Goal: Task Accomplishment & Management: Manage account settings

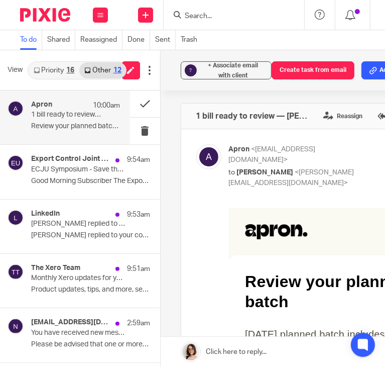
scroll to position [188, 0]
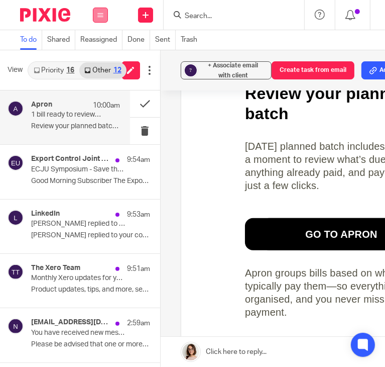
click at [99, 15] on icon at bounding box center [100, 15] width 6 height 6
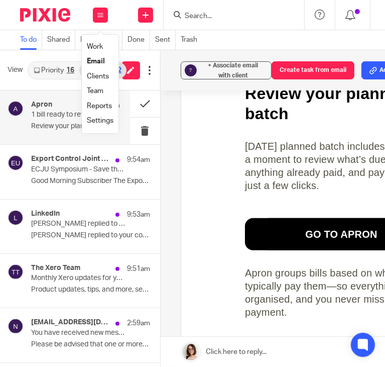
click at [94, 64] on link "Email" at bounding box center [96, 61] width 18 height 7
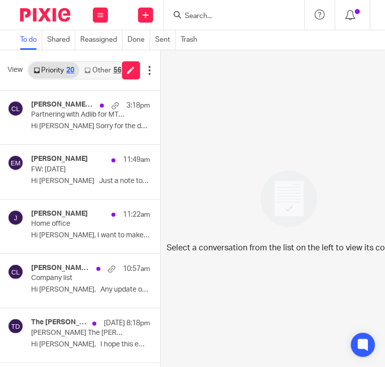
click at [91, 73] on link "Other 56" at bounding box center [102, 70] width 47 height 16
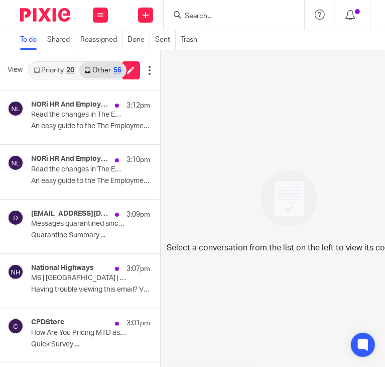
scroll to position [8, 0]
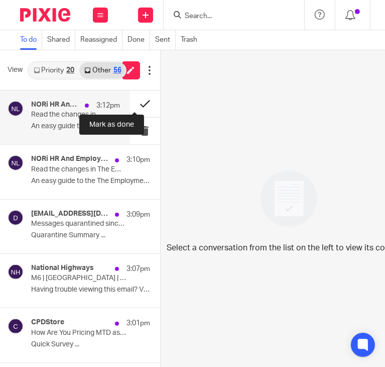
click at [131, 94] on button at bounding box center [145, 103] width 30 height 27
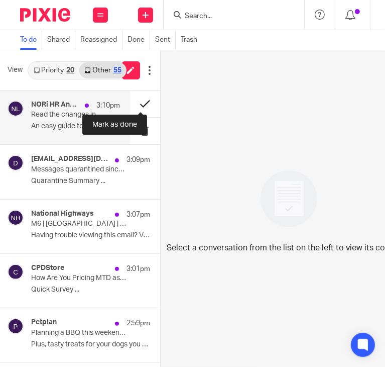
click at [135, 98] on button at bounding box center [145, 103] width 30 height 27
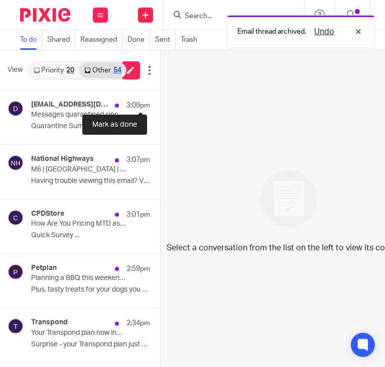
click at [160, 98] on button at bounding box center [164, 103] width 8 height 27
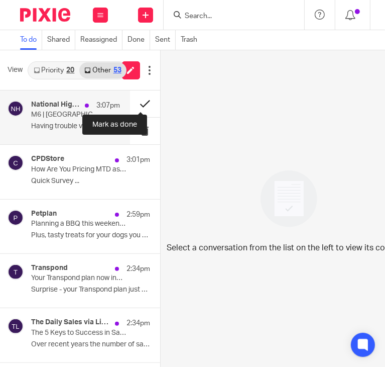
click at [133, 98] on button at bounding box center [145, 103] width 30 height 27
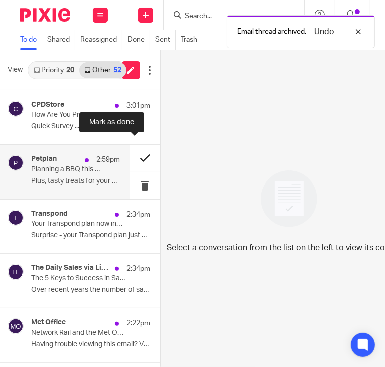
click at [132, 153] on button at bounding box center [145, 158] width 30 height 27
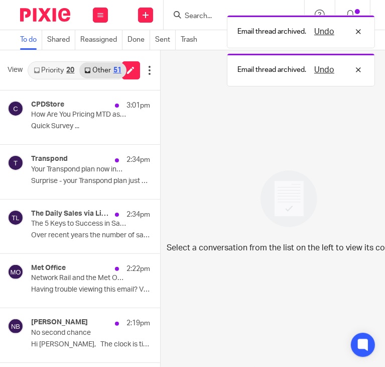
scroll to position [3, 0]
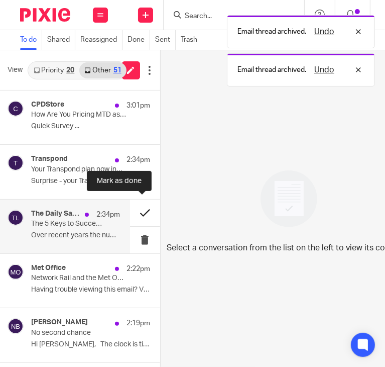
click at [134, 210] on button at bounding box center [145, 212] width 30 height 27
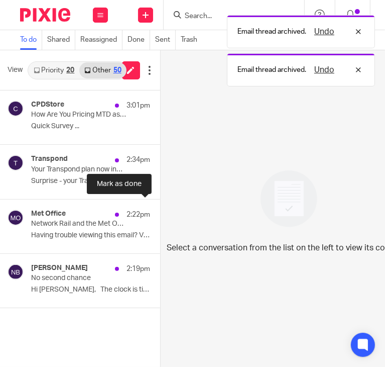
click at [160, 210] on button at bounding box center [164, 212] width 8 height 27
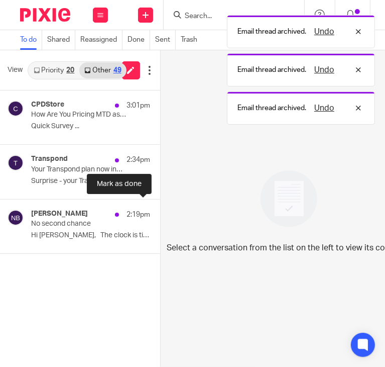
click at [160, 210] on button at bounding box center [164, 212] width 8 height 27
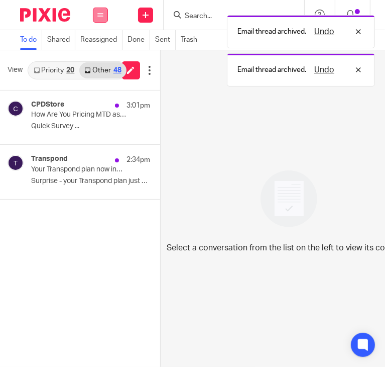
click at [98, 13] on icon at bounding box center [100, 15] width 6 height 6
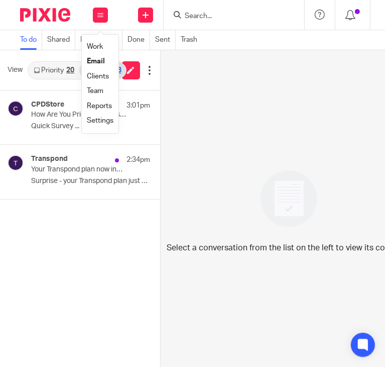
click at [95, 62] on link "Email" at bounding box center [96, 61] width 18 height 7
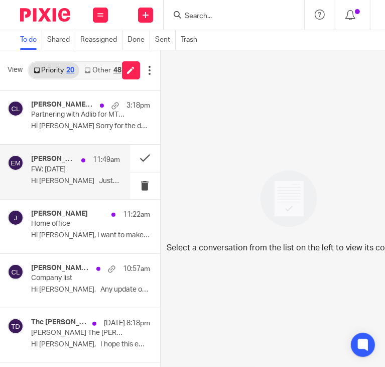
click at [80, 173] on p "FW: Wednesday, November 19" at bounding box center [66, 169] width 71 height 9
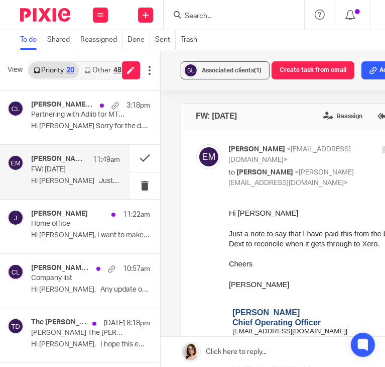
click at [97, 70] on link "Other 48" at bounding box center [102, 70] width 47 height 16
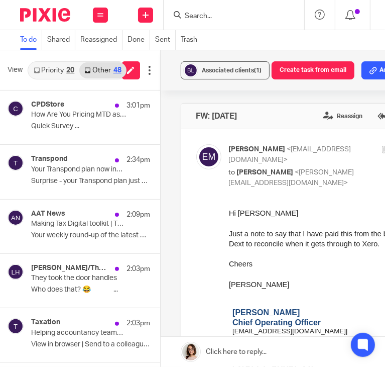
scroll to position [8, 0]
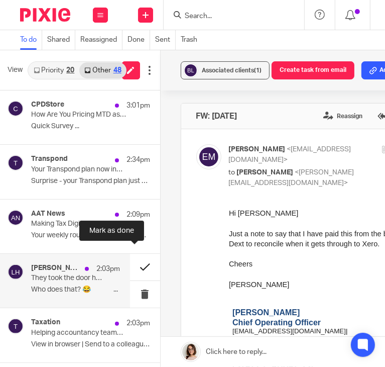
click at [131, 258] on button at bounding box center [145, 267] width 30 height 27
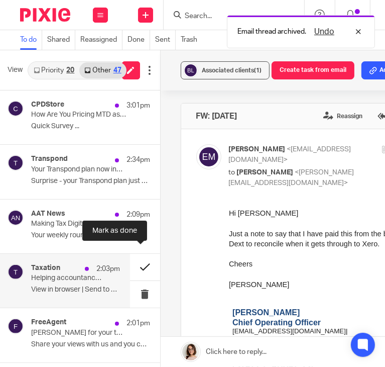
click at [135, 258] on button at bounding box center [145, 267] width 30 height 27
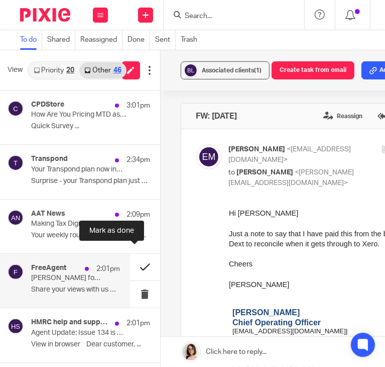
click at [132, 259] on button at bounding box center [145, 267] width 30 height 27
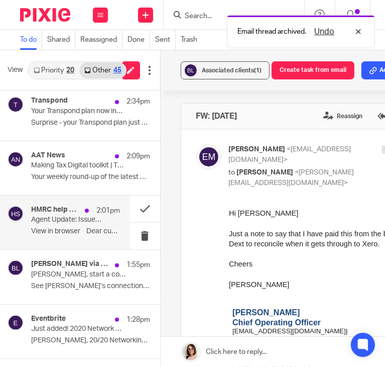
scroll to position [62, 0]
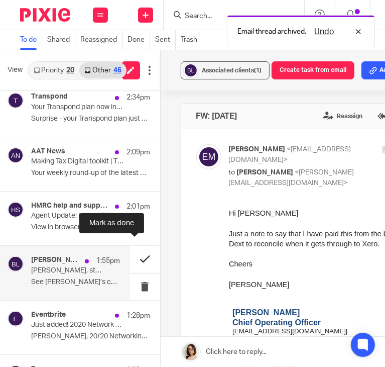
click at [131, 253] on button at bounding box center [145, 259] width 30 height 27
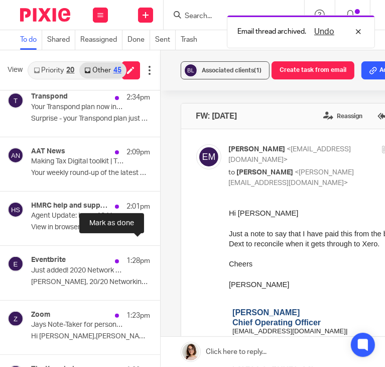
click at [160, 253] on button at bounding box center [164, 259] width 8 height 27
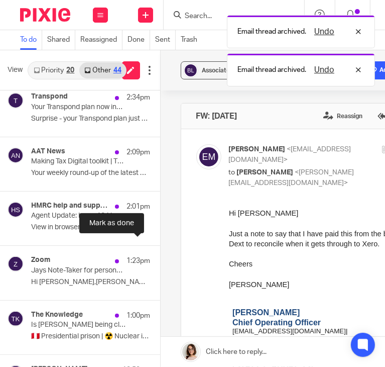
click at [160, 253] on button at bounding box center [164, 259] width 8 height 27
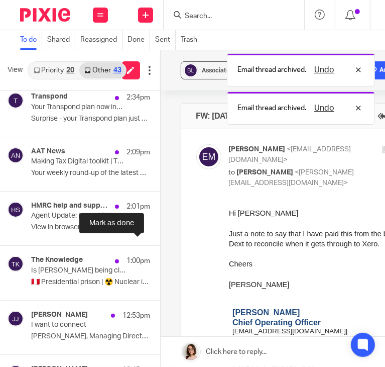
click at [160, 253] on button at bounding box center [164, 259] width 8 height 27
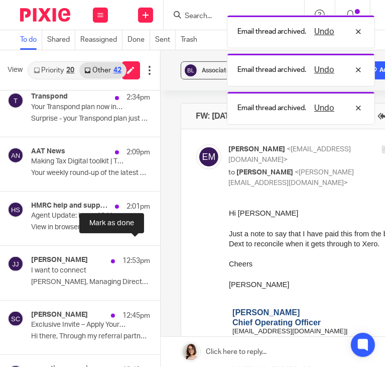
click at [160, 253] on button at bounding box center [164, 259] width 8 height 27
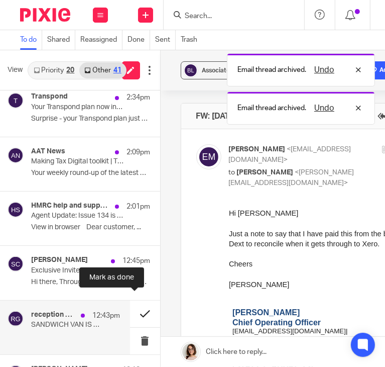
click at [131, 308] on button at bounding box center [145, 313] width 30 height 27
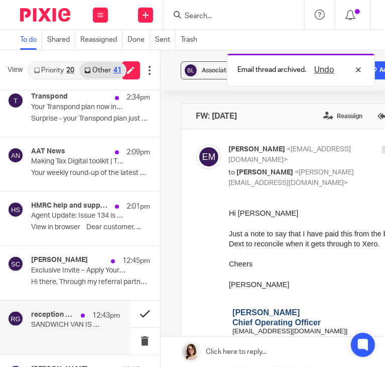
click at [131, 308] on button at bounding box center [145, 313] width 30 height 27
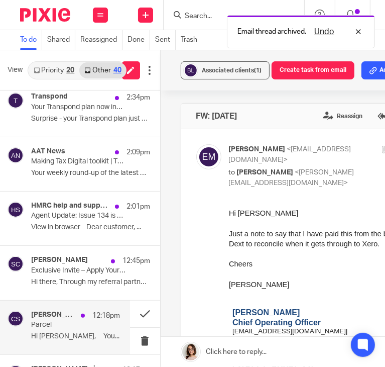
click at [73, 323] on div "Catherine Smith 12:18pm Parcel Hi Caroline, You..." at bounding box center [75, 327] width 89 height 34
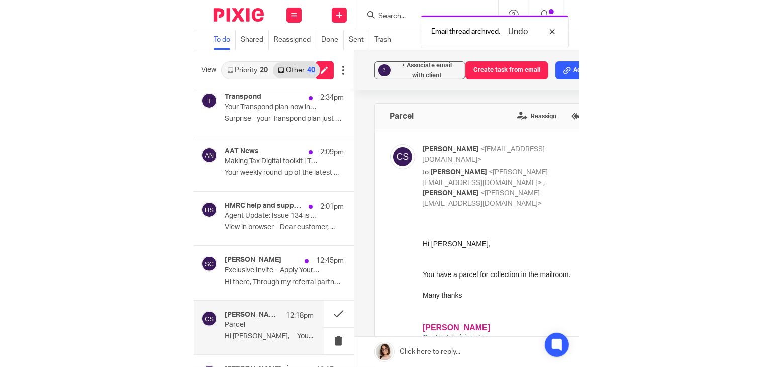
scroll to position [0, 0]
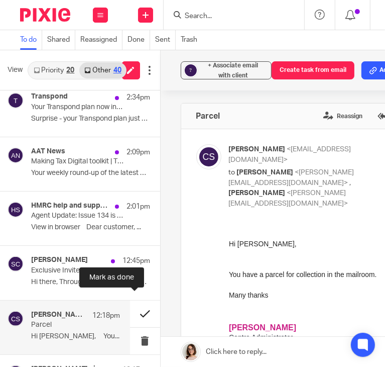
click at [134, 303] on button at bounding box center [145, 313] width 30 height 27
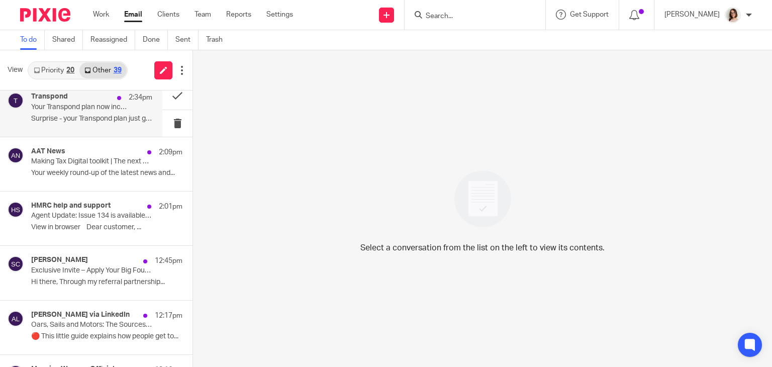
click at [100, 123] on div "Transpond 2:34pm Your Transpond plan now includes more! Find out what’s new at …" at bounding box center [91, 109] width 121 height 34
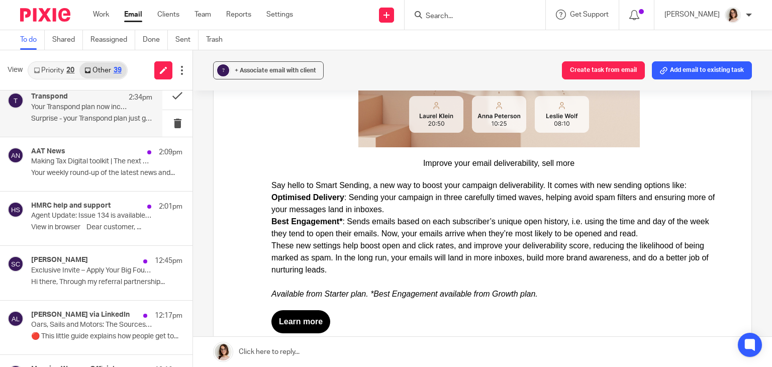
scroll to position [363, 0]
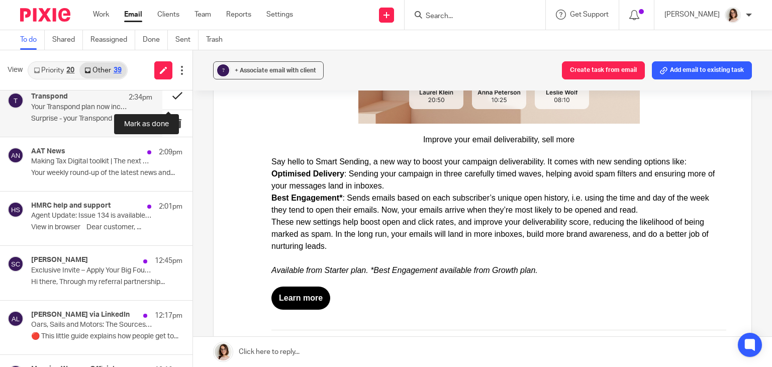
click at [165, 97] on button at bounding box center [177, 95] width 30 height 27
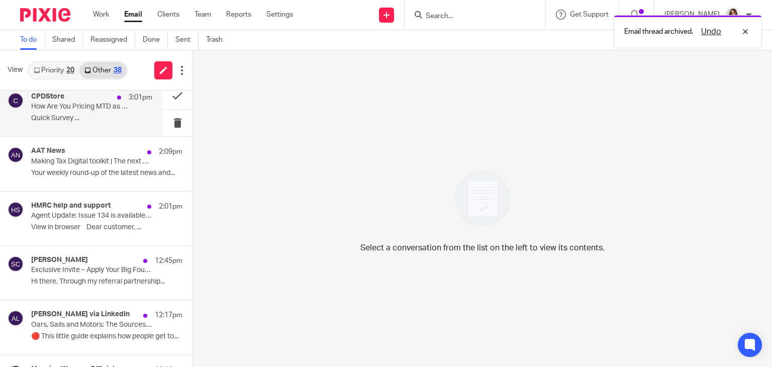
scroll to position [0, 0]
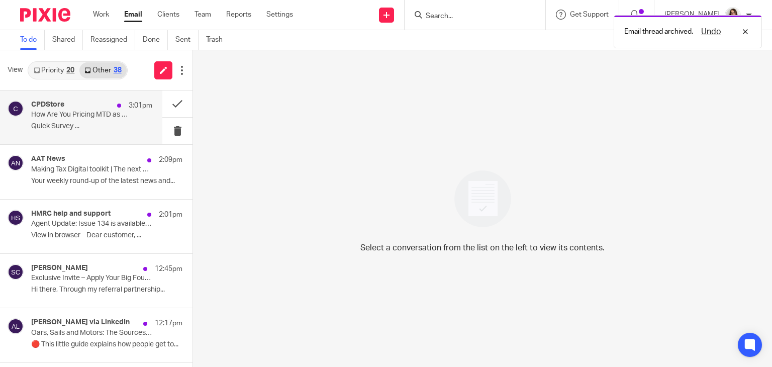
click at [98, 121] on div "CPDStore 3:01pm How Are You Pricing MTD as a Service? Quick Survey ..." at bounding box center [91, 117] width 121 height 34
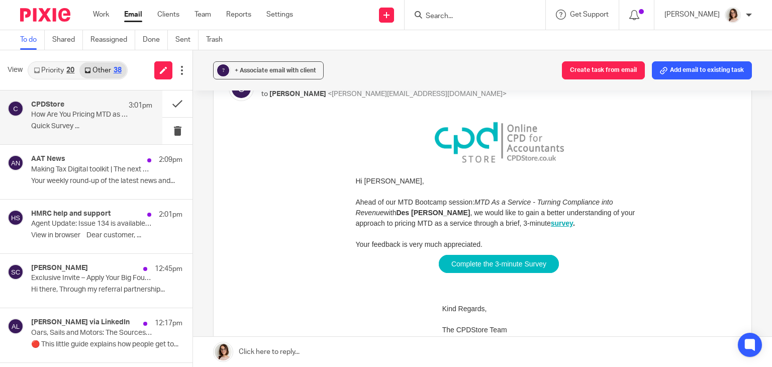
scroll to position [73, 0]
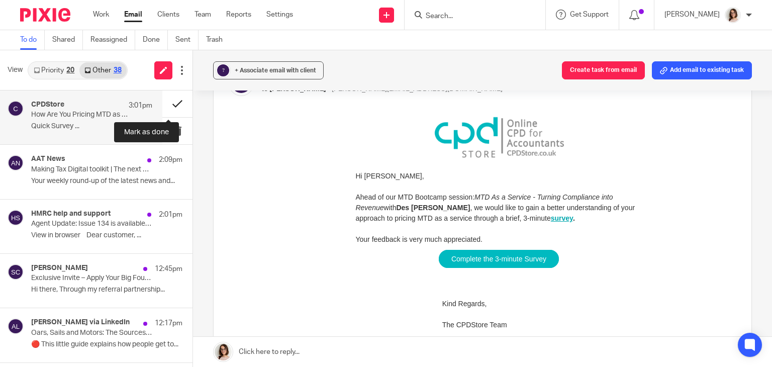
click at [165, 103] on button at bounding box center [177, 103] width 30 height 27
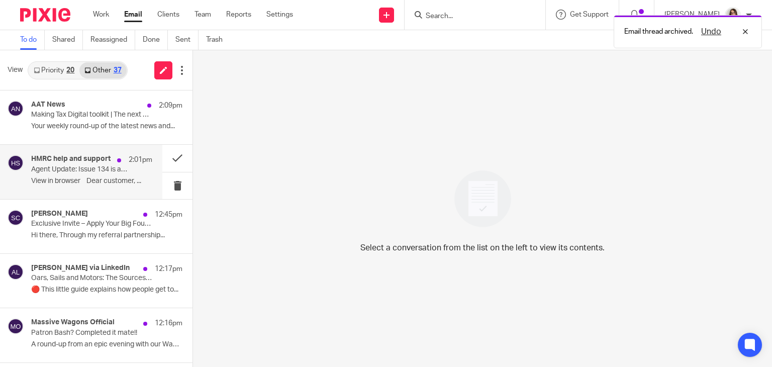
click at [108, 177] on p "View in browser﻿ Dear customer, ..." at bounding box center [91, 181] width 121 height 9
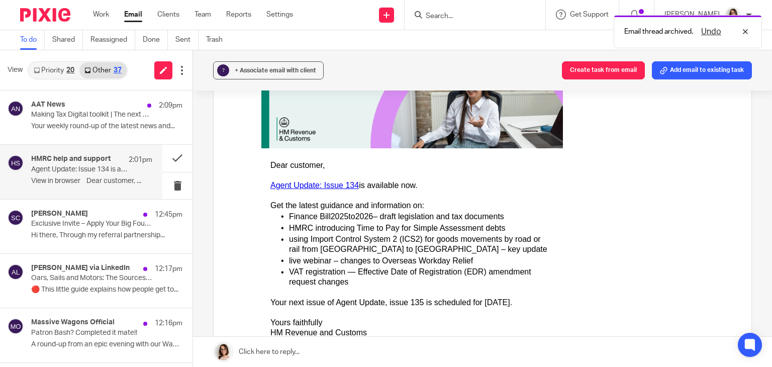
scroll to position [141, 0]
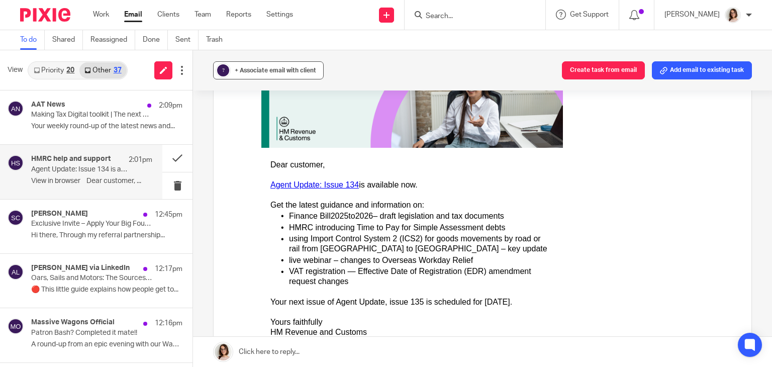
click at [255, 69] on span "+ Associate email with client" at bounding box center [275, 70] width 81 height 6
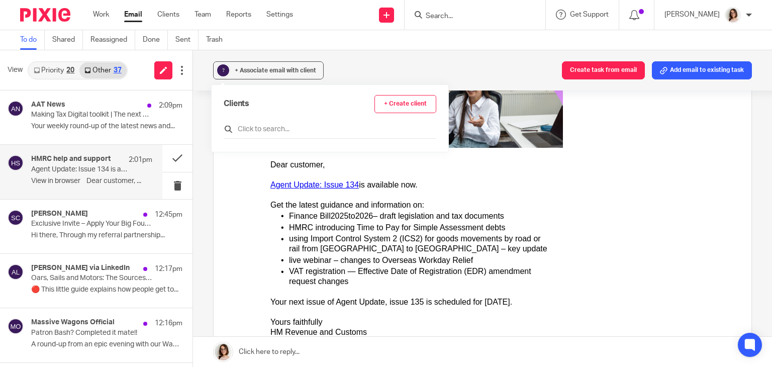
click at [257, 125] on input "text" at bounding box center [330, 129] width 212 height 10
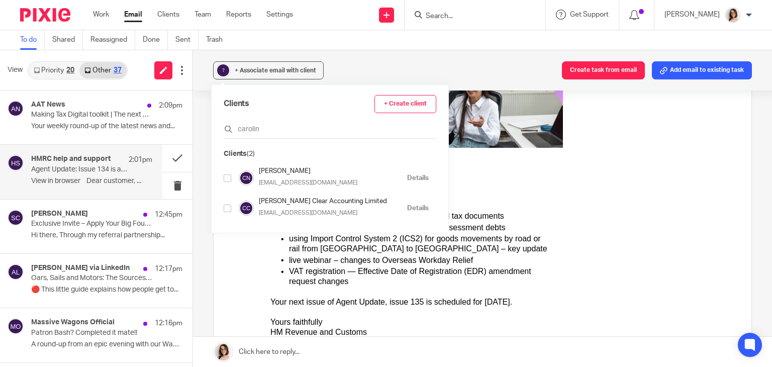
type input "carolin"
click at [226, 179] on input "checkbox" at bounding box center [228, 178] width 8 height 8
checkbox input "true"
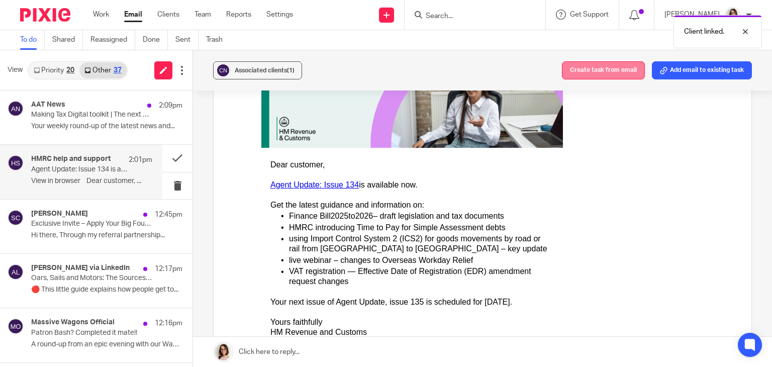
click at [385, 76] on button "Create task from email" at bounding box center [603, 70] width 83 height 18
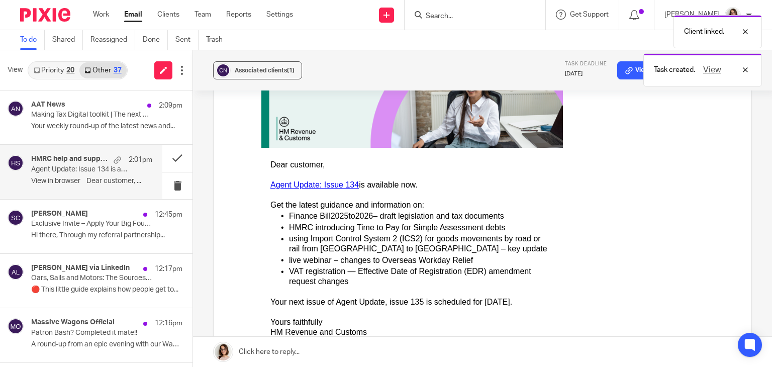
scroll to position [0, 0]
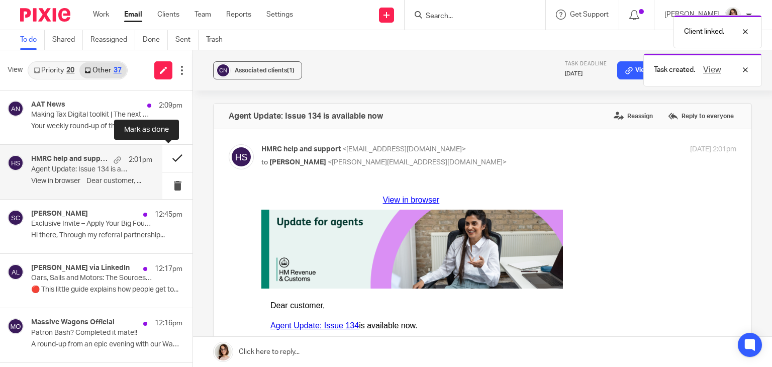
click at [167, 159] on button at bounding box center [177, 158] width 30 height 27
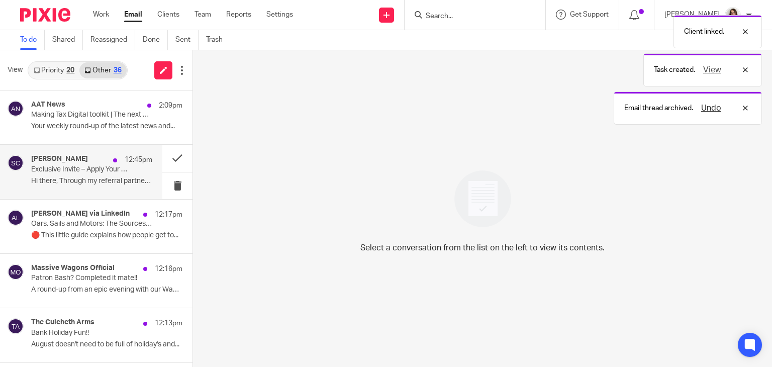
click at [117, 171] on p "Exclusive Invite – Apply Your Big Four Expertise in AI" at bounding box center [79, 169] width 97 height 9
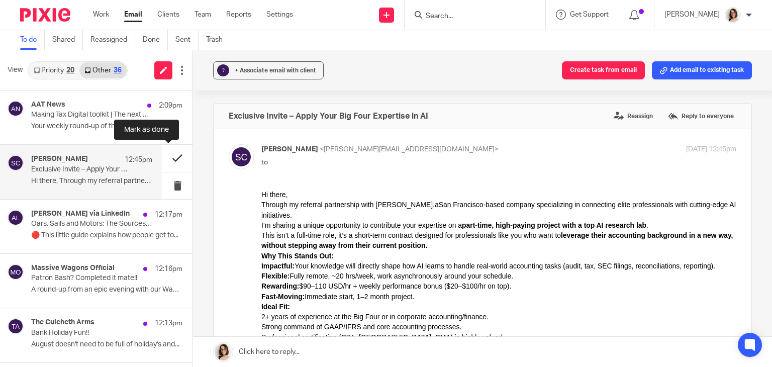
click at [167, 158] on button at bounding box center [177, 158] width 30 height 27
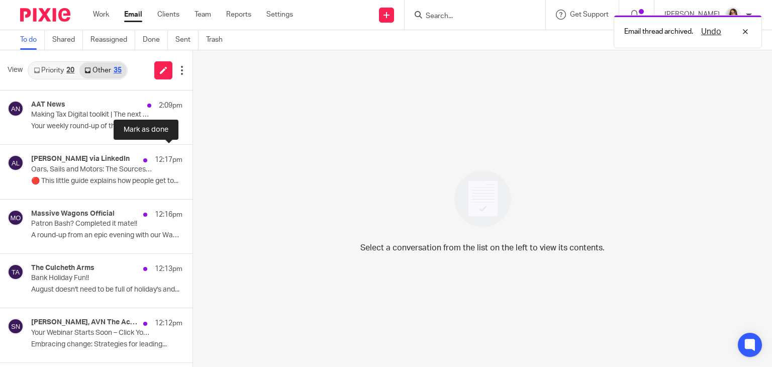
click at [192, 158] on button at bounding box center [196, 158] width 8 height 27
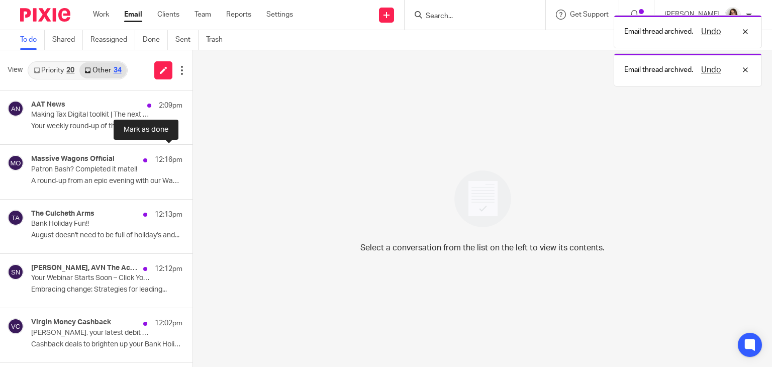
click at [192, 158] on button at bounding box center [196, 158] width 8 height 27
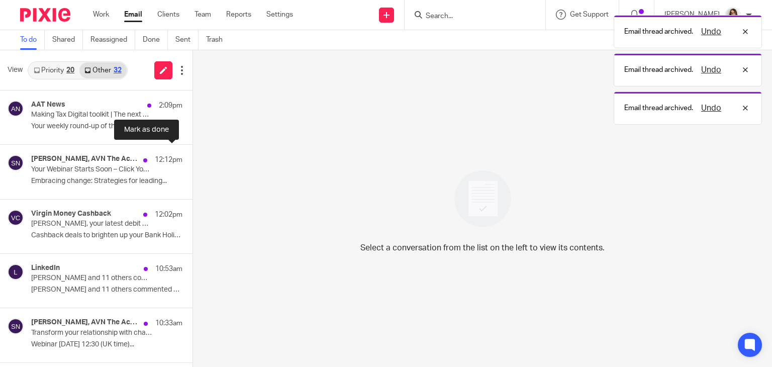
click at [192, 158] on button at bounding box center [196, 158] width 8 height 27
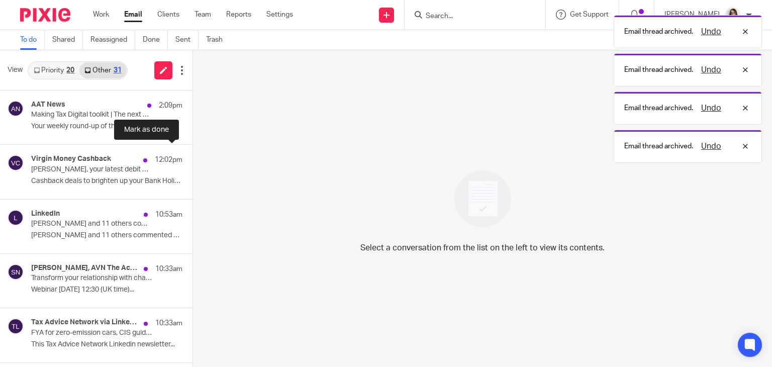
click at [192, 158] on button at bounding box center [196, 158] width 8 height 27
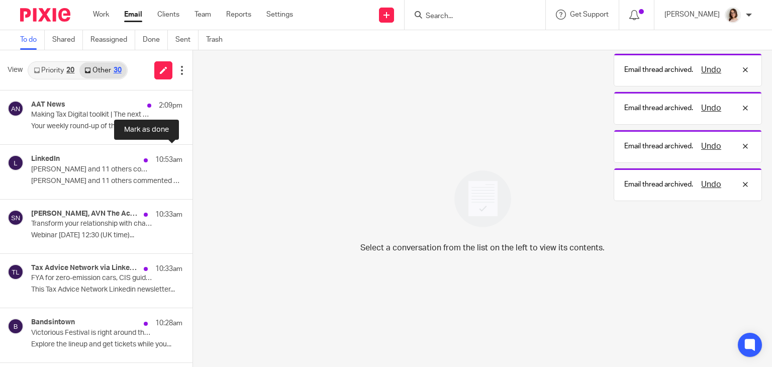
click at [192, 158] on button at bounding box center [196, 158] width 8 height 27
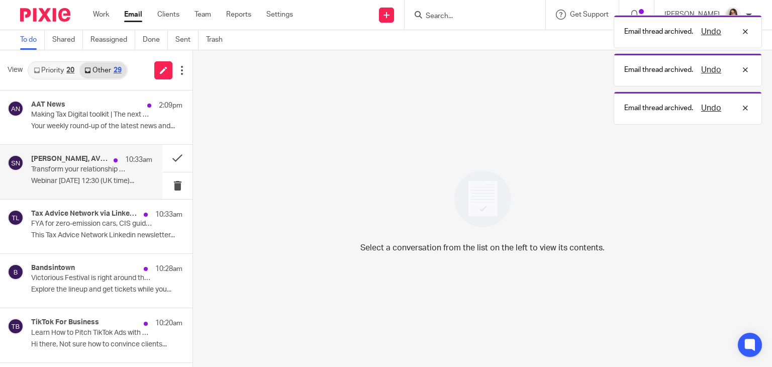
click at [105, 174] on div "Shane Lukas, AVN The Accountant's Network 10:33am Transform your relationship w…" at bounding box center [91, 172] width 121 height 34
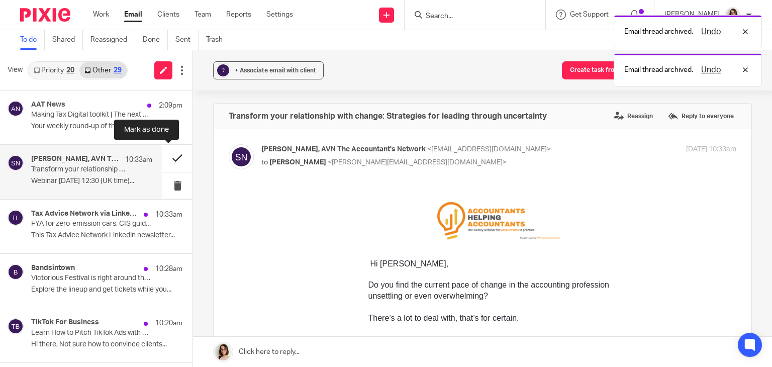
click at [163, 160] on button at bounding box center [177, 158] width 30 height 27
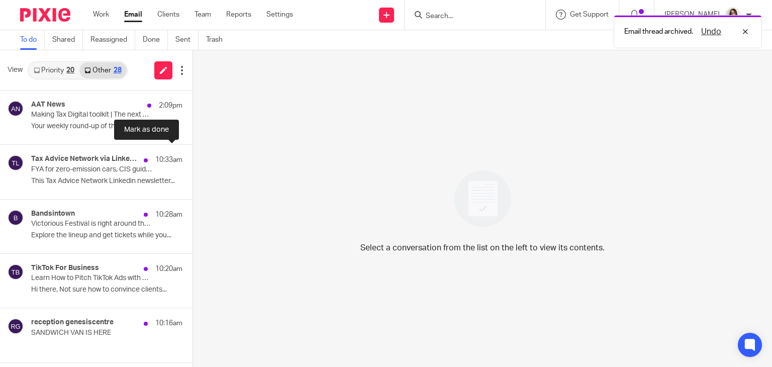
click at [192, 160] on button at bounding box center [196, 158] width 8 height 27
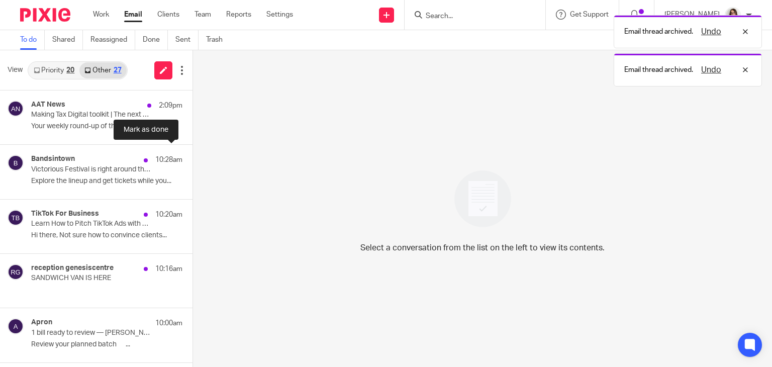
click at [192, 160] on button at bounding box center [196, 158] width 8 height 27
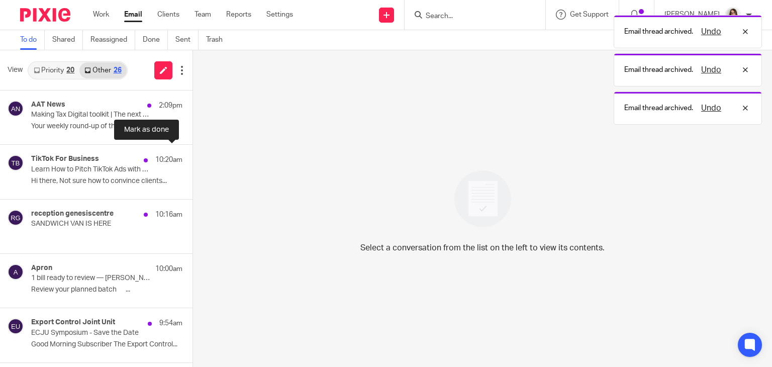
click at [192, 160] on button at bounding box center [196, 158] width 8 height 27
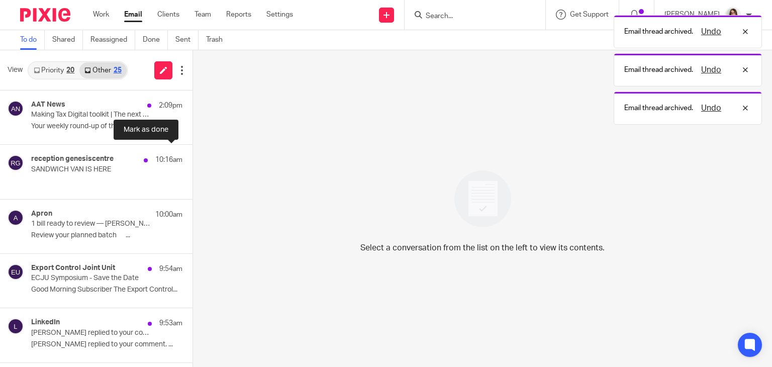
click at [192, 160] on button at bounding box center [196, 158] width 8 height 27
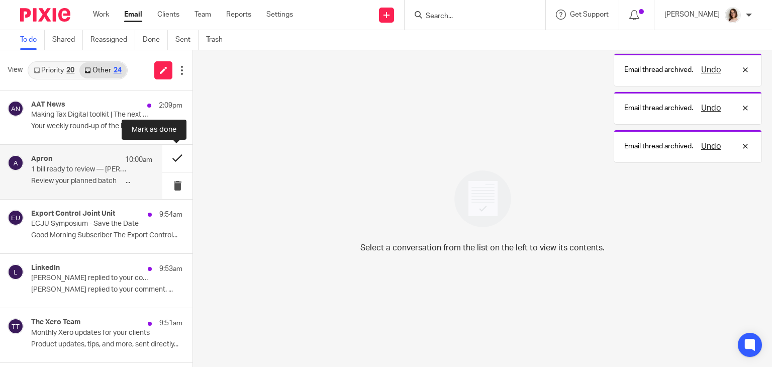
click at [176, 160] on button at bounding box center [177, 158] width 30 height 27
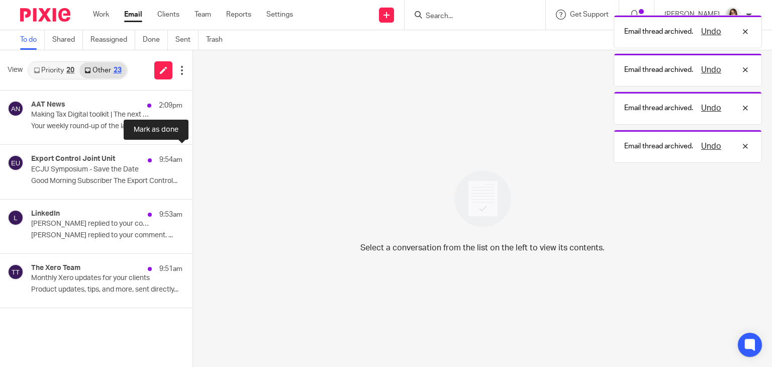
click at [192, 160] on button at bounding box center [196, 158] width 8 height 27
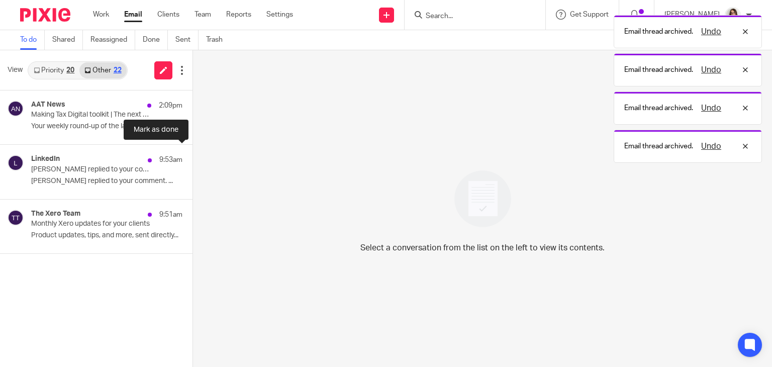
click at [192, 160] on button at bounding box center [196, 158] width 8 height 27
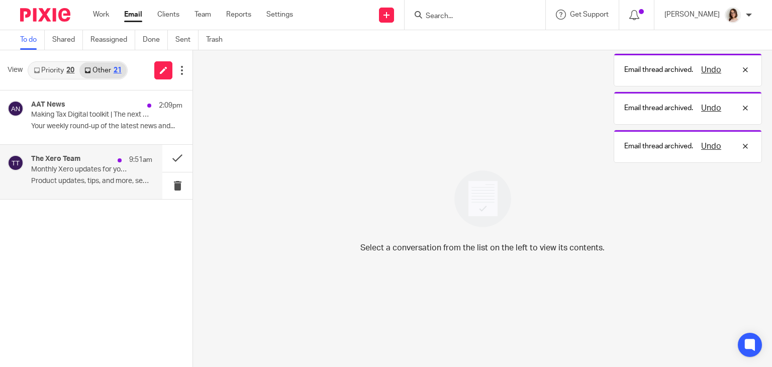
click at [109, 177] on p "Product updates, tips, and more, sent directly..." at bounding box center [91, 181] width 121 height 9
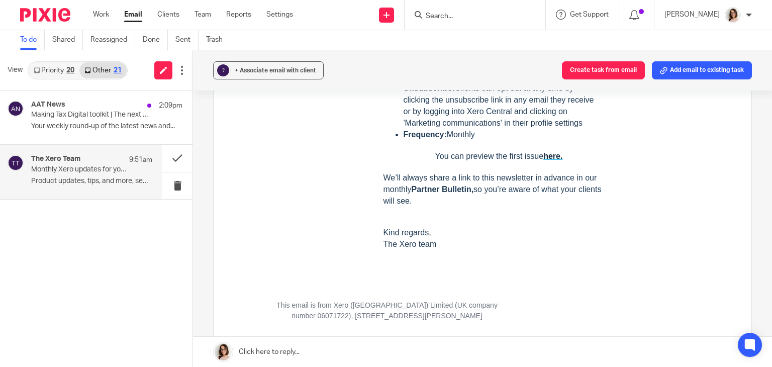
scroll to position [371, 0]
drag, startPoint x: 465, startPoint y: 187, endPoint x: 409, endPoint y: 187, distance: 55.8
click at [385, 187] on b "Partner Bulletin," at bounding box center [442, 188] width 62 height 9
copy b "Partner Bulletin"
click at [133, 17] on link "Email" at bounding box center [133, 15] width 18 height 10
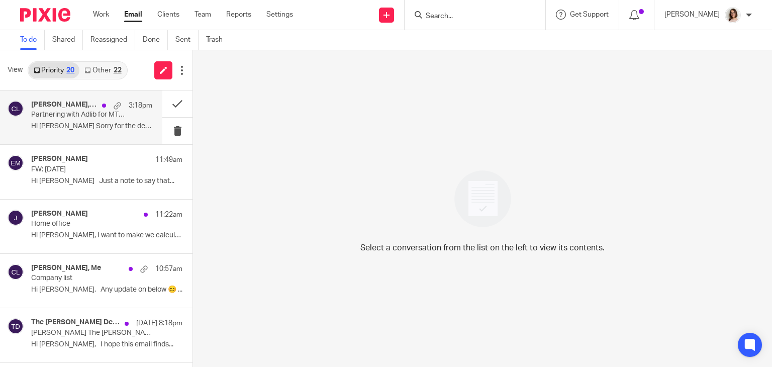
click at [122, 115] on div "[PERSON_NAME], [PERSON_NAME] 3:18pm Partnering with Adlib for MTD Workshop for …" at bounding box center [91, 117] width 121 height 34
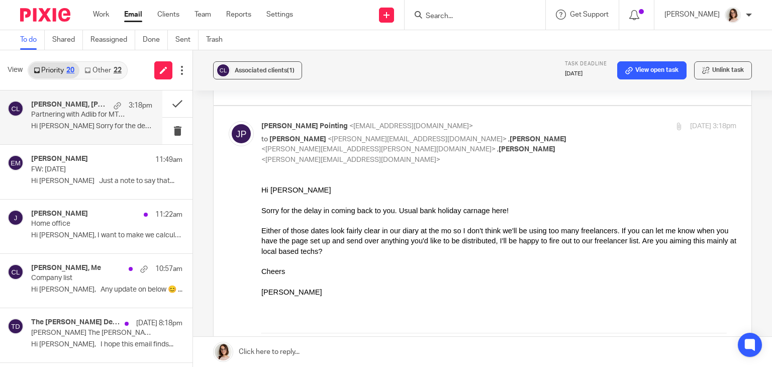
scroll to position [249, 0]
click at [114, 73] on link "Other 22" at bounding box center [102, 70] width 47 height 16
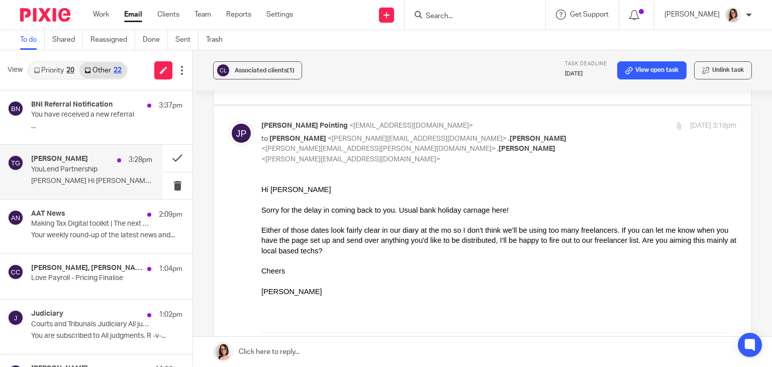
click at [113, 167] on p "YouLend Partnership" at bounding box center [79, 169] width 97 height 9
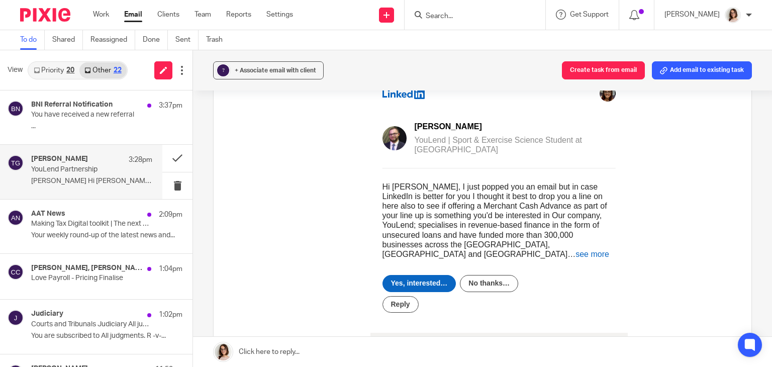
scroll to position [121, 0]
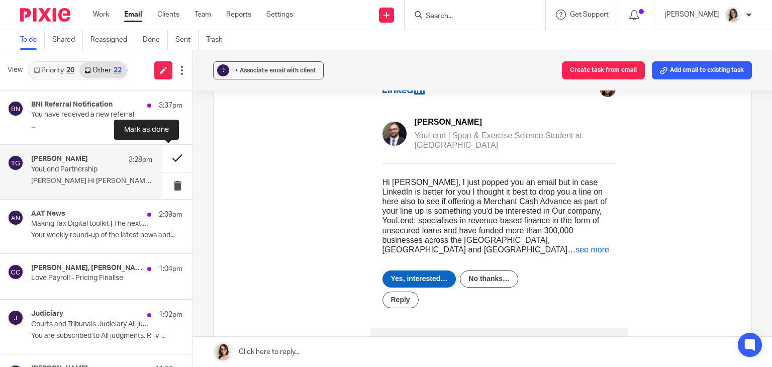
click at [167, 157] on button at bounding box center [177, 158] width 30 height 27
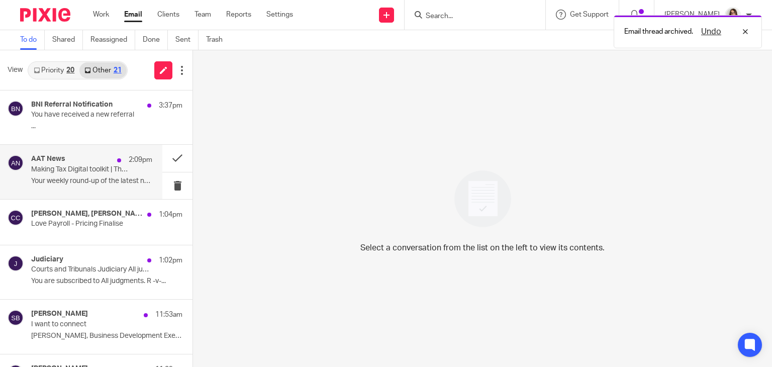
click at [112, 177] on p "Your weekly round-up of the latest news and..." at bounding box center [91, 181] width 121 height 9
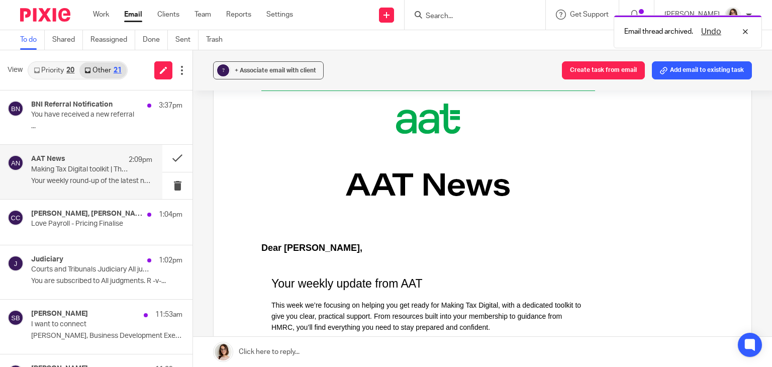
scroll to position [0, 0]
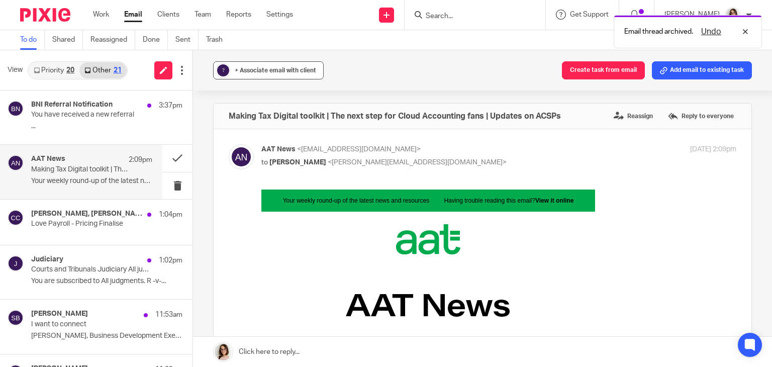
click at [264, 74] on div "+ Associate email with client" at bounding box center [275, 70] width 81 height 10
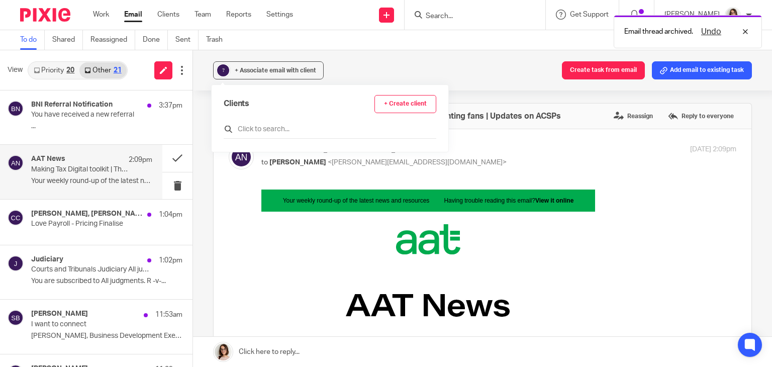
click at [250, 128] on input "text" at bounding box center [330, 129] width 212 height 10
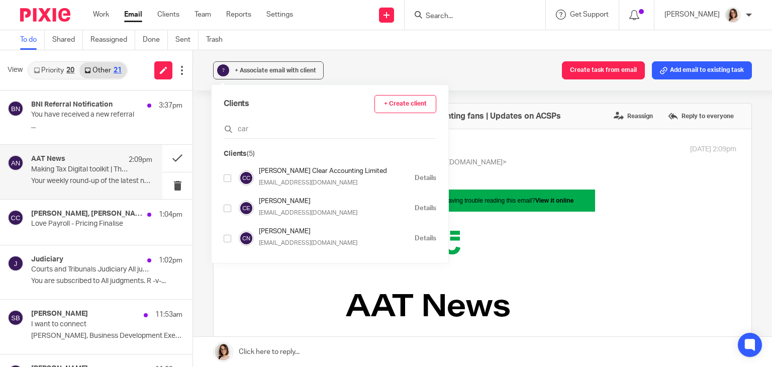
type input "car"
click at [227, 240] on input "checkbox" at bounding box center [228, 239] width 8 height 8
checkbox input "true"
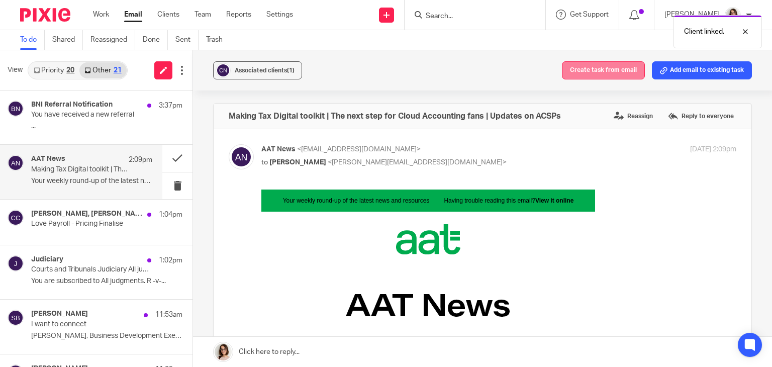
click at [591, 68] on button "Create task from email" at bounding box center [603, 70] width 83 height 18
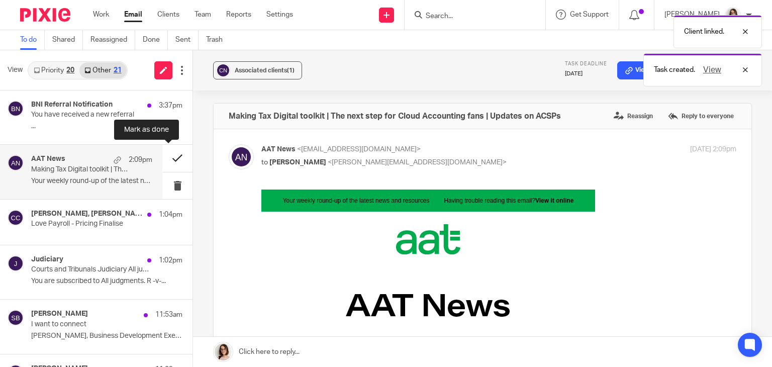
click at [163, 159] on button at bounding box center [177, 158] width 30 height 27
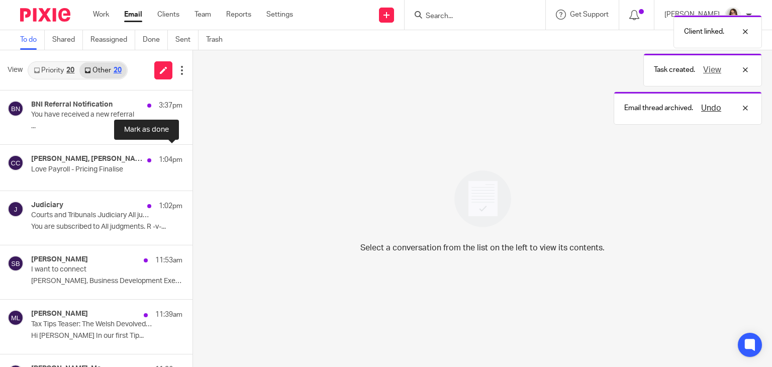
click at [192, 159] on button at bounding box center [196, 156] width 8 height 23
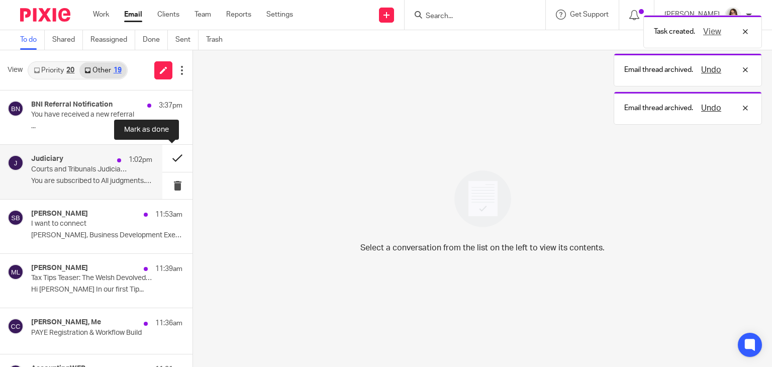
click at [169, 157] on button at bounding box center [177, 158] width 30 height 27
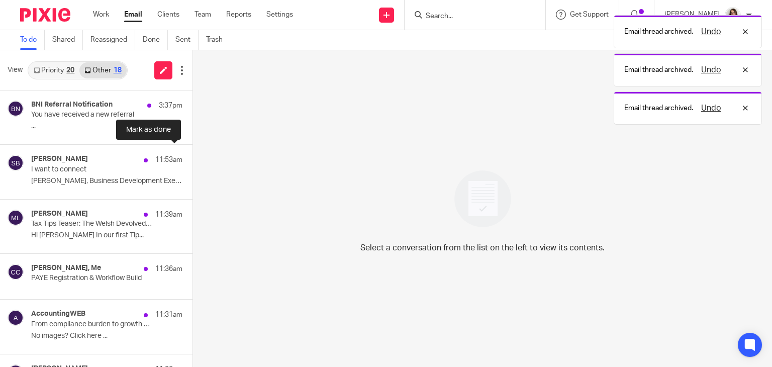
click at [192, 157] on button at bounding box center [196, 158] width 8 height 27
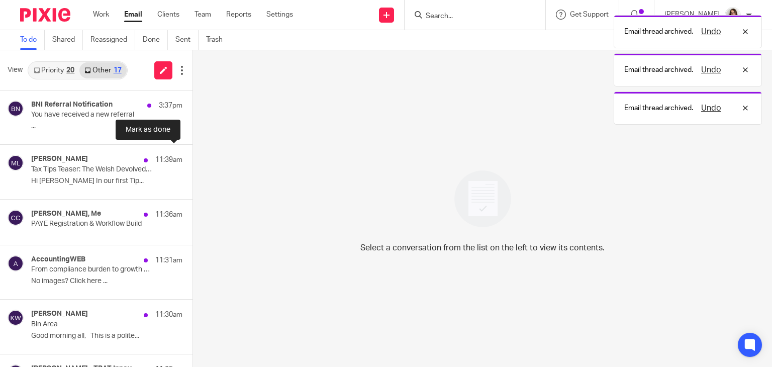
click at [192, 157] on button at bounding box center [196, 158] width 8 height 27
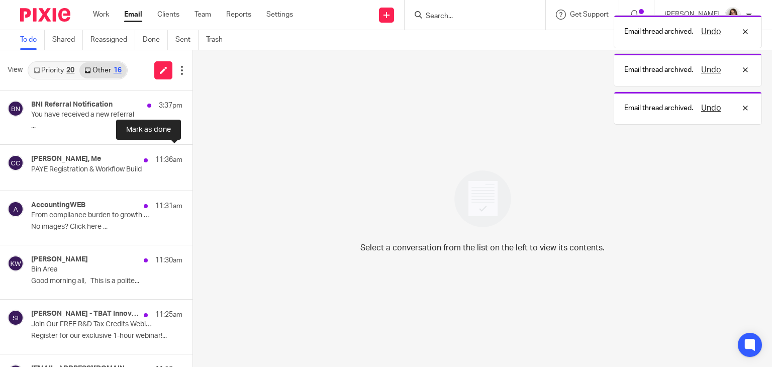
click at [192, 157] on button at bounding box center [196, 156] width 8 height 23
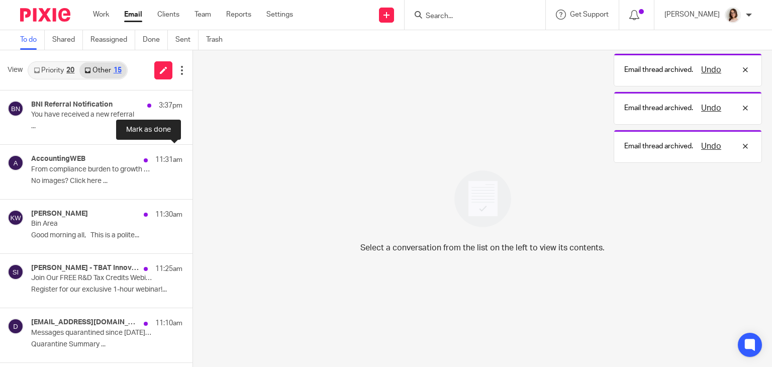
click at [192, 157] on button at bounding box center [196, 158] width 8 height 27
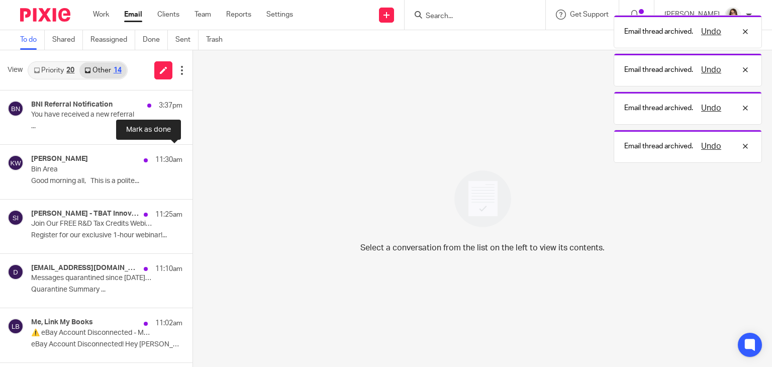
click at [192, 157] on button at bounding box center [196, 158] width 8 height 27
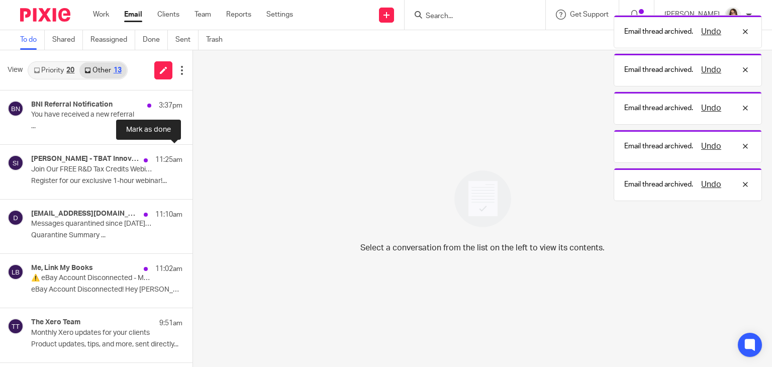
click at [192, 157] on button at bounding box center [196, 158] width 8 height 27
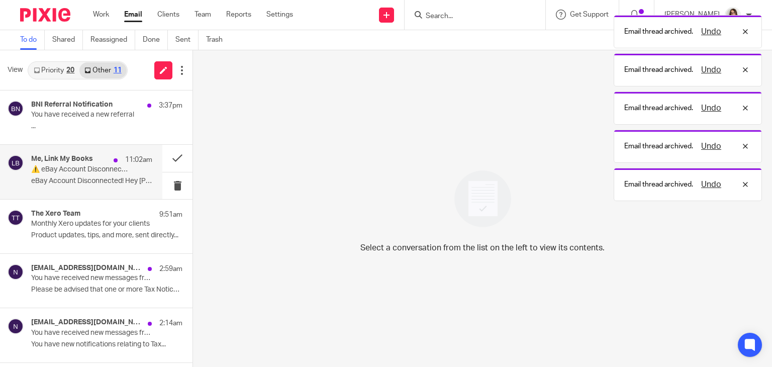
click at [128, 176] on div "Me, Link My Books 11:02am ⚠️ eBay Account Disconnected - Manic Minors ( N/A ) e…" at bounding box center [91, 172] width 121 height 34
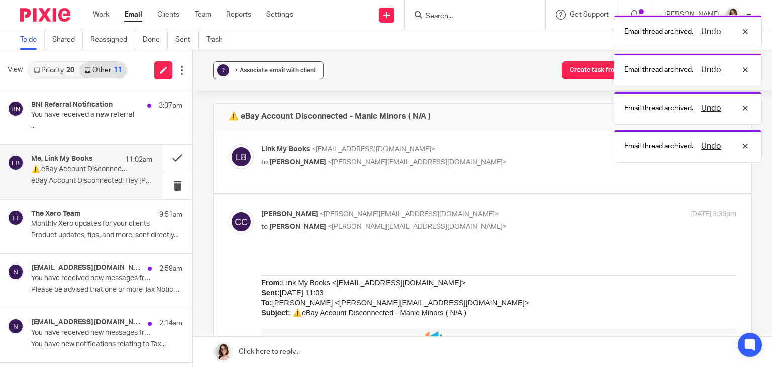
click at [267, 73] on div "+ Associate email with client" at bounding box center [275, 70] width 81 height 10
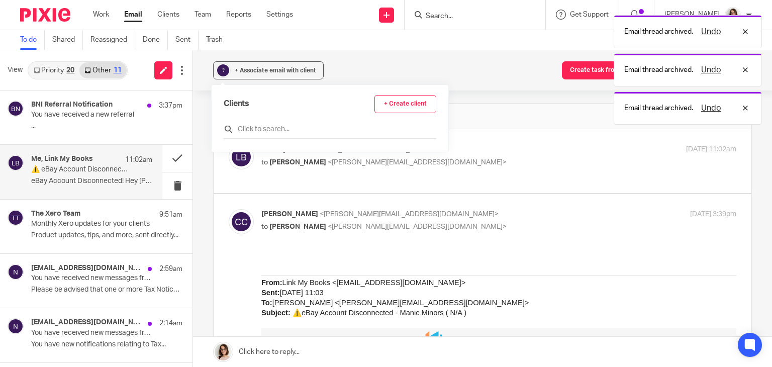
click at [265, 131] on input "text" at bounding box center [330, 129] width 212 height 10
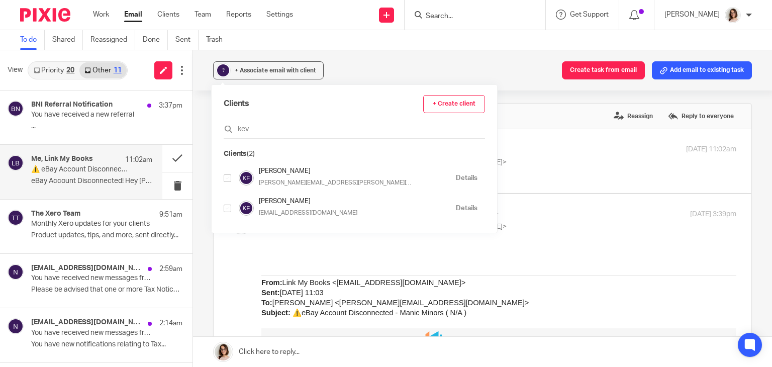
type input "kev"
click at [226, 208] on input "checkbox" at bounding box center [228, 208] width 8 height 8
checkbox input "true"
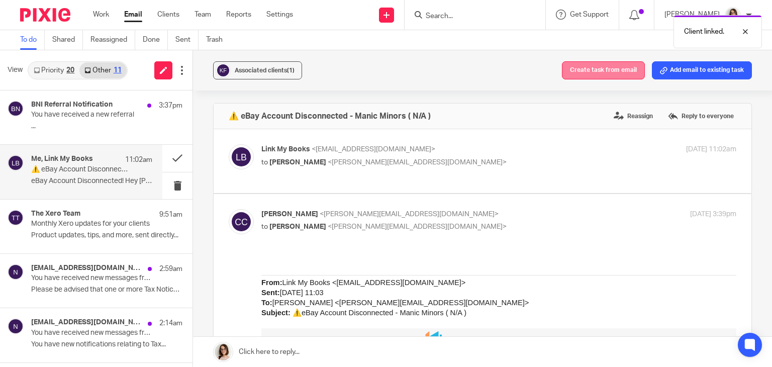
click at [599, 76] on button "Create task from email" at bounding box center [603, 70] width 83 height 18
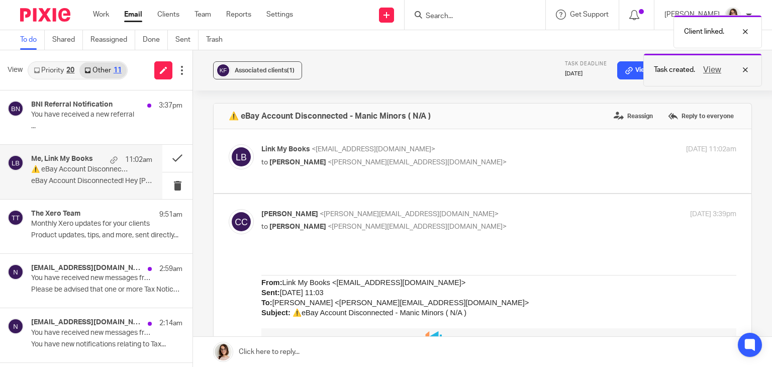
click at [712, 71] on button "View" at bounding box center [712, 70] width 24 height 12
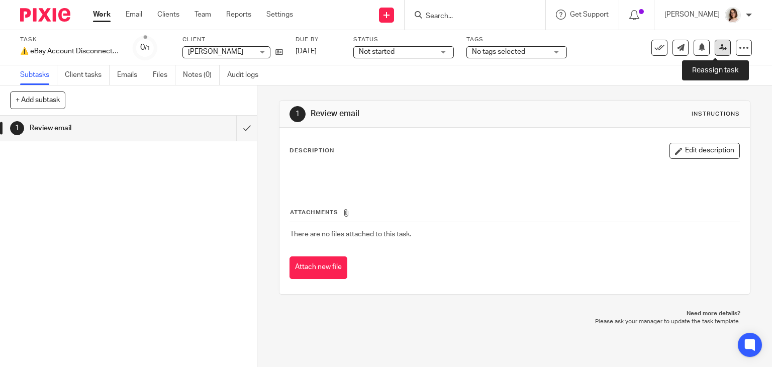
click at [719, 47] on icon at bounding box center [723, 48] width 8 height 8
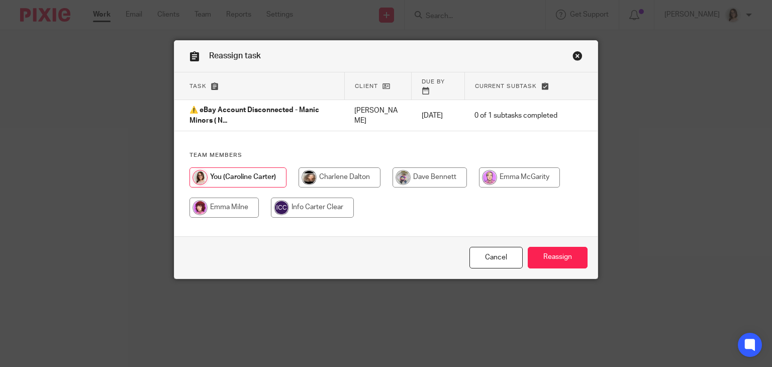
click at [405, 169] on input "radio" at bounding box center [429, 177] width 74 height 20
radio input "true"
click at [553, 253] on input "Reassign" at bounding box center [557, 258] width 60 height 22
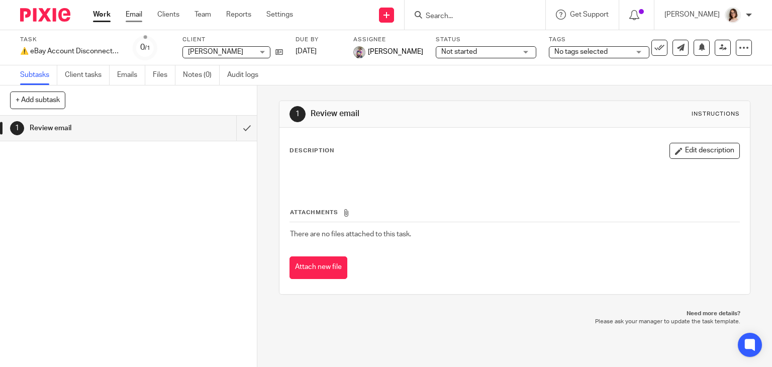
click at [136, 12] on link "Email" at bounding box center [134, 15] width 17 height 10
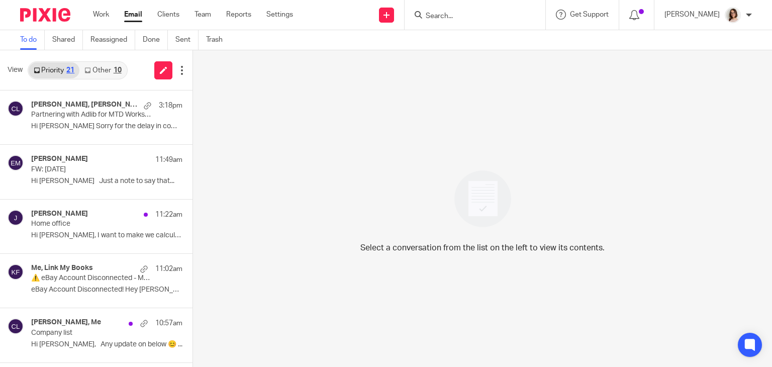
click at [102, 63] on link "Other 10" at bounding box center [102, 70] width 47 height 16
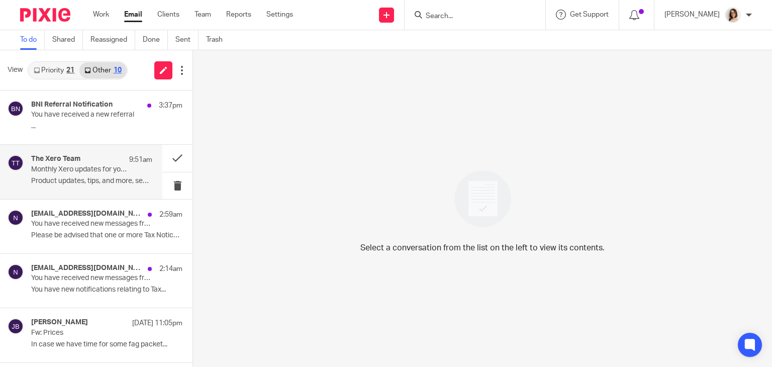
click at [120, 169] on p "Monthly Xero updates for your clients" at bounding box center [79, 169] width 97 height 9
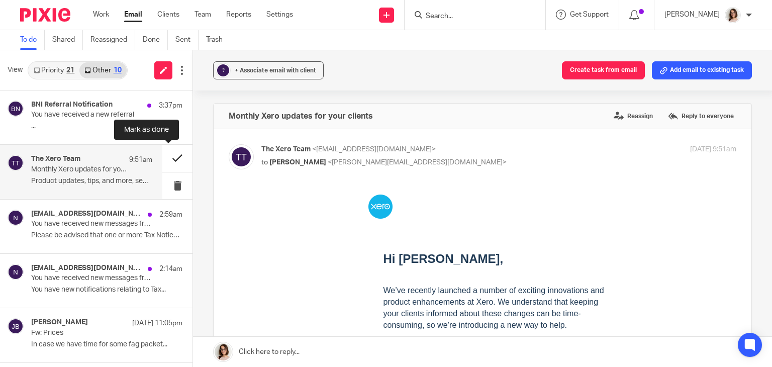
click at [167, 155] on button at bounding box center [177, 158] width 30 height 27
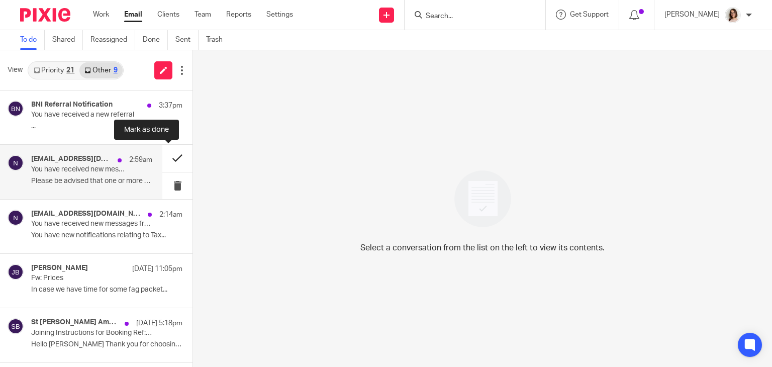
click at [163, 161] on button at bounding box center [177, 158] width 30 height 27
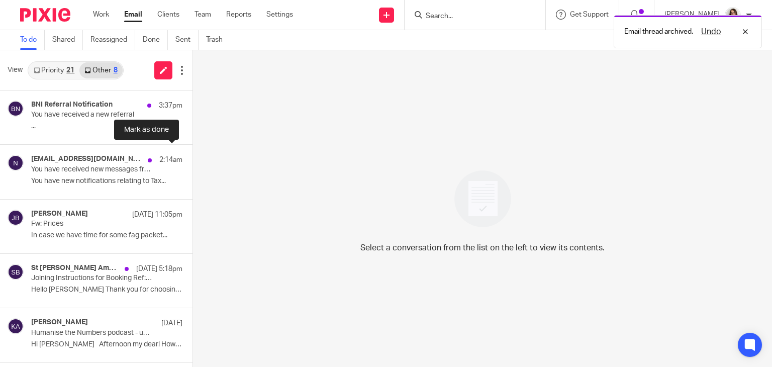
click at [192, 161] on button at bounding box center [196, 158] width 8 height 27
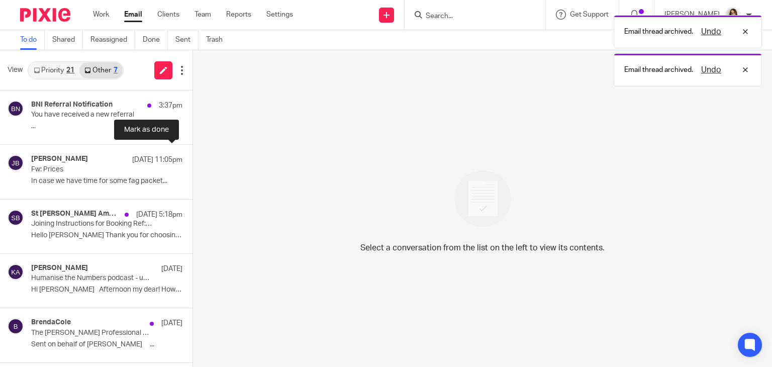
click at [192, 161] on button at bounding box center [196, 158] width 8 height 27
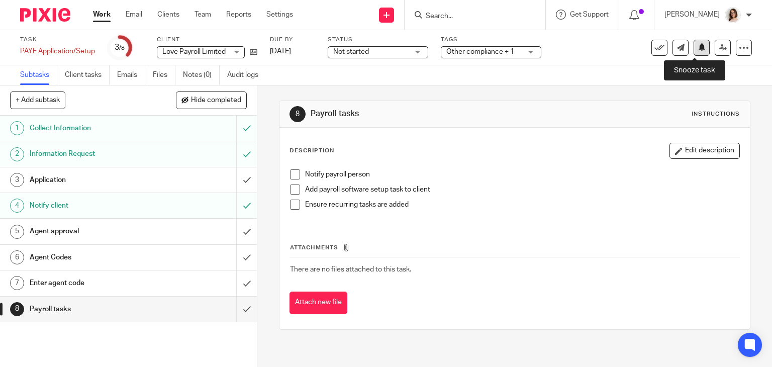
click at [698, 48] on icon at bounding box center [702, 47] width 8 height 8
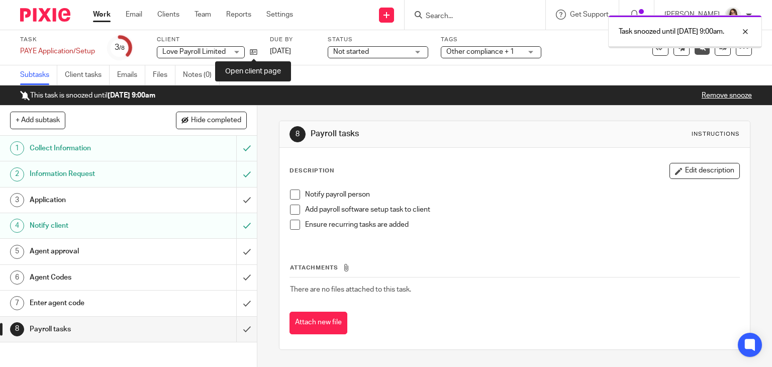
click at [253, 51] on icon at bounding box center [254, 52] width 8 height 8
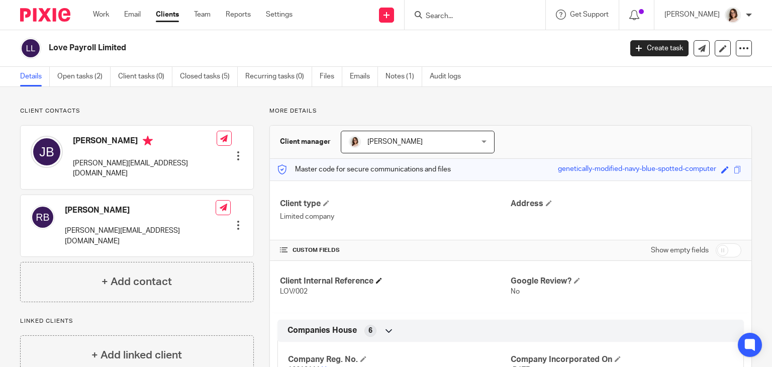
scroll to position [121, 0]
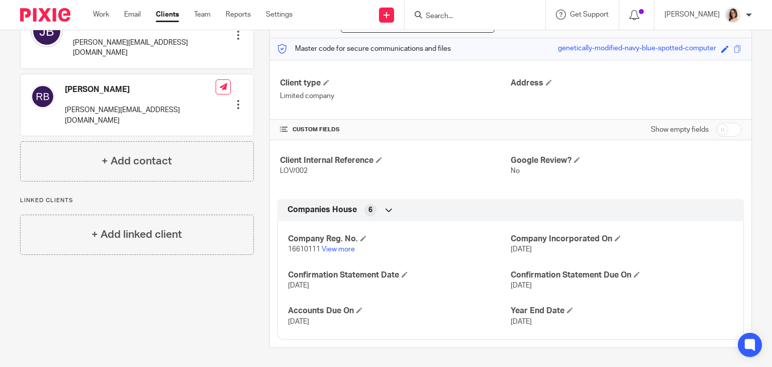
click at [715, 131] on input "checkbox" at bounding box center [728, 130] width 26 height 14
checkbox input "true"
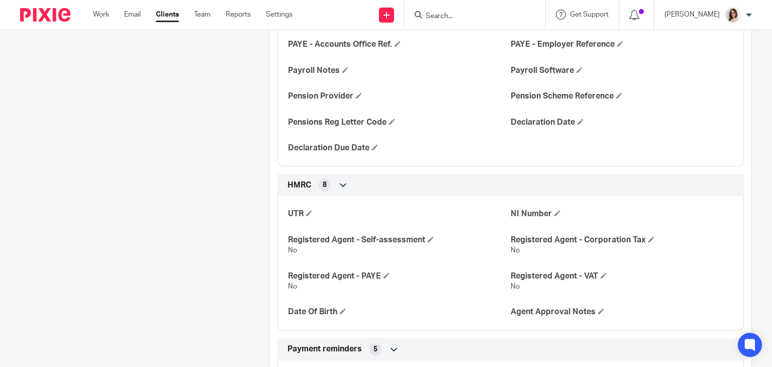
scroll to position [507, 0]
click at [308, 209] on span at bounding box center [309, 212] width 6 height 6
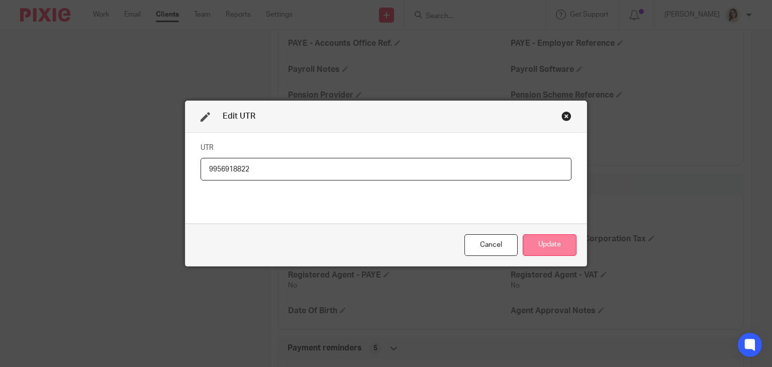
type input "9956918822"
click at [556, 243] on button "Update" at bounding box center [549, 245] width 54 height 22
